Goal: Task Accomplishment & Management: Manage account settings

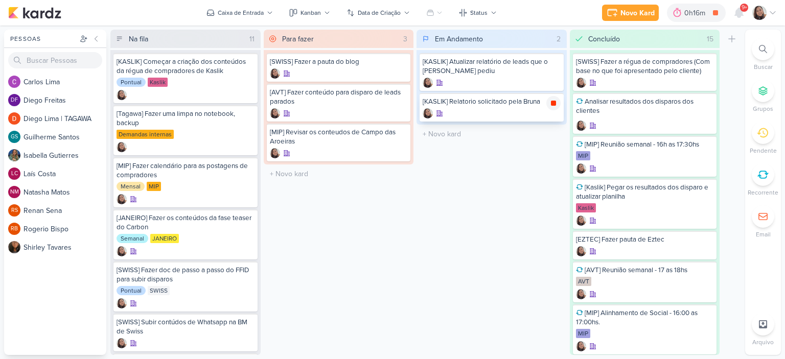
click at [555, 101] on icon at bounding box center [553, 103] width 5 height 5
click at [774, 12] on icon at bounding box center [772, 13] width 8 height 8
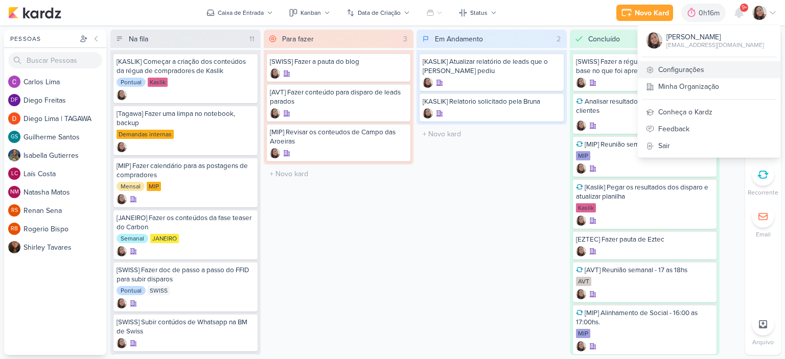
click at [662, 72] on link "Configurações" at bounding box center [709, 69] width 143 height 17
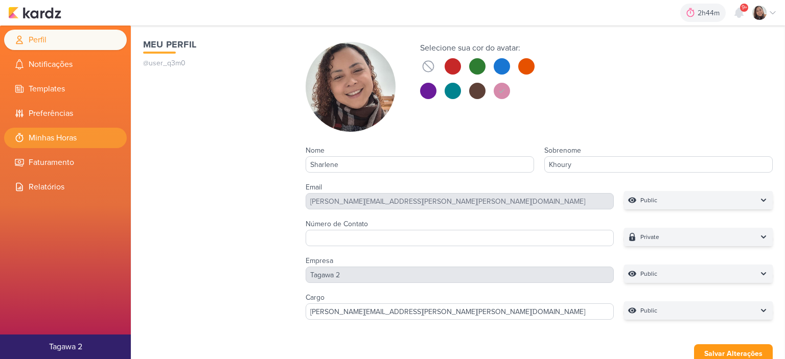
click at [62, 136] on li "Minhas Horas" at bounding box center [65, 138] width 123 height 20
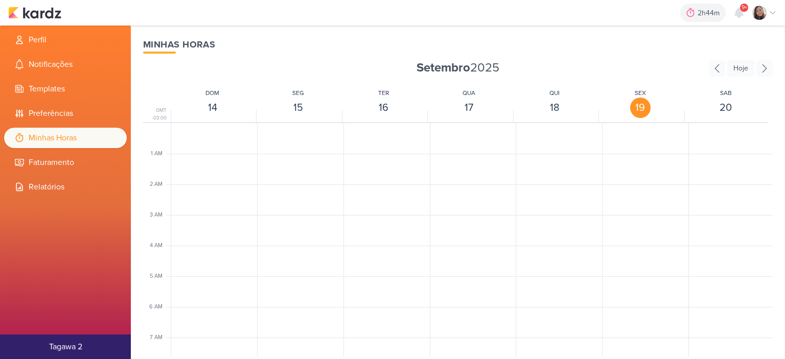
scroll to position [241, 0]
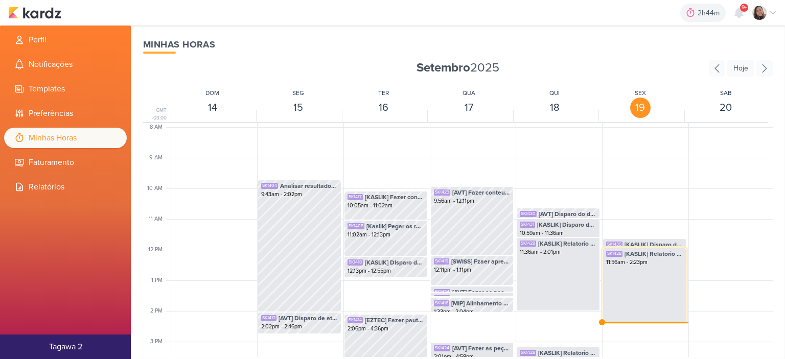
click at [650, 274] on div "SK1428 [KASLIK] Relatorio solicitado pela Bruna 11:56am - 2:23pm" at bounding box center [644, 285] width 84 height 75
select select "pm"
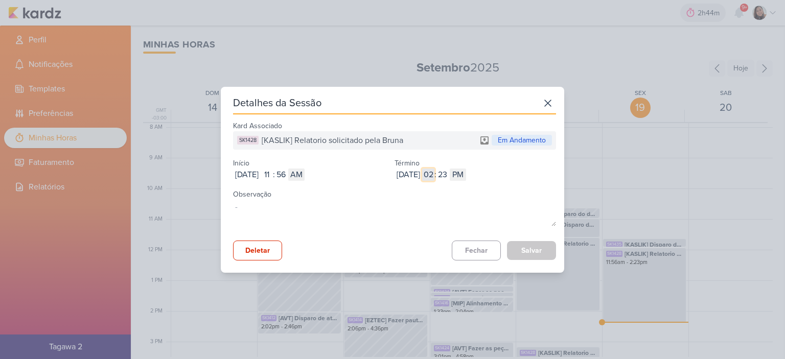
click at [434, 174] on input "02" at bounding box center [428, 175] width 12 height 12
type input "12"
select select "am"
type input "12"
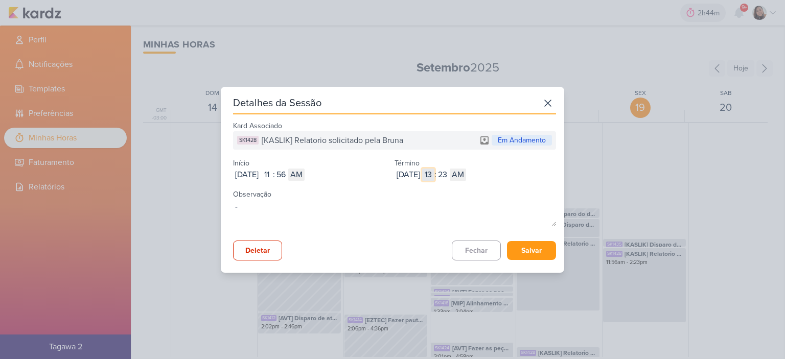
type input "1"
select select "pm"
type input "1"
click at [449, 173] on input "23" at bounding box center [442, 175] width 12 height 12
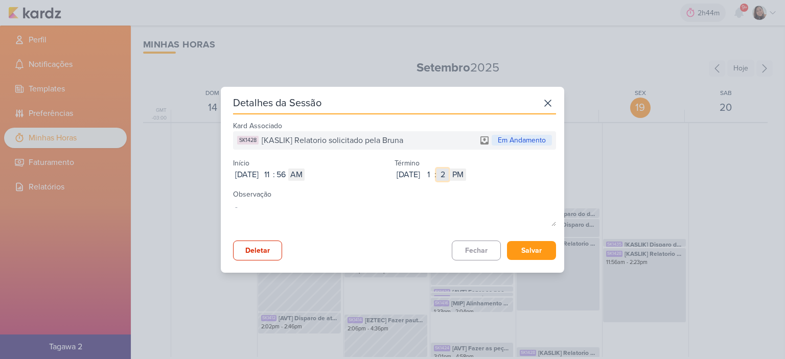
type input "24"
click at [521, 253] on button "Salvar" at bounding box center [531, 250] width 49 height 19
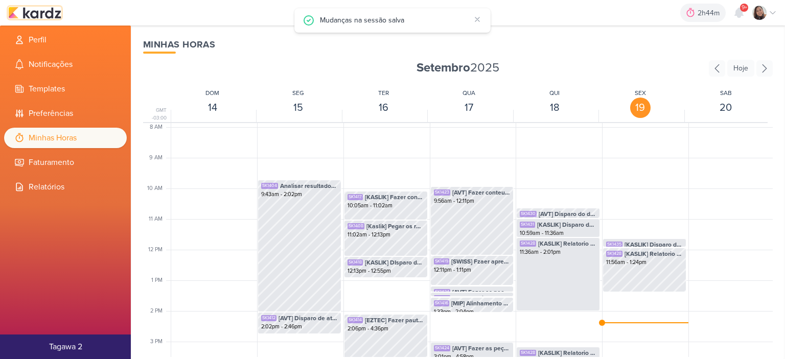
click at [49, 18] on img at bounding box center [34, 13] width 53 height 12
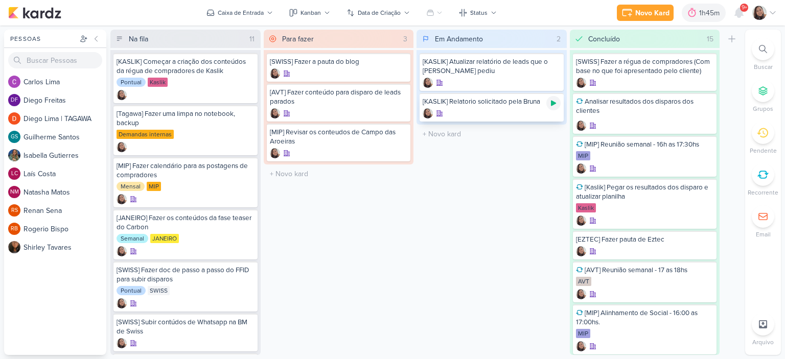
click at [550, 103] on icon at bounding box center [553, 103] width 8 height 8
